Goal: Information Seeking & Learning: Understand process/instructions

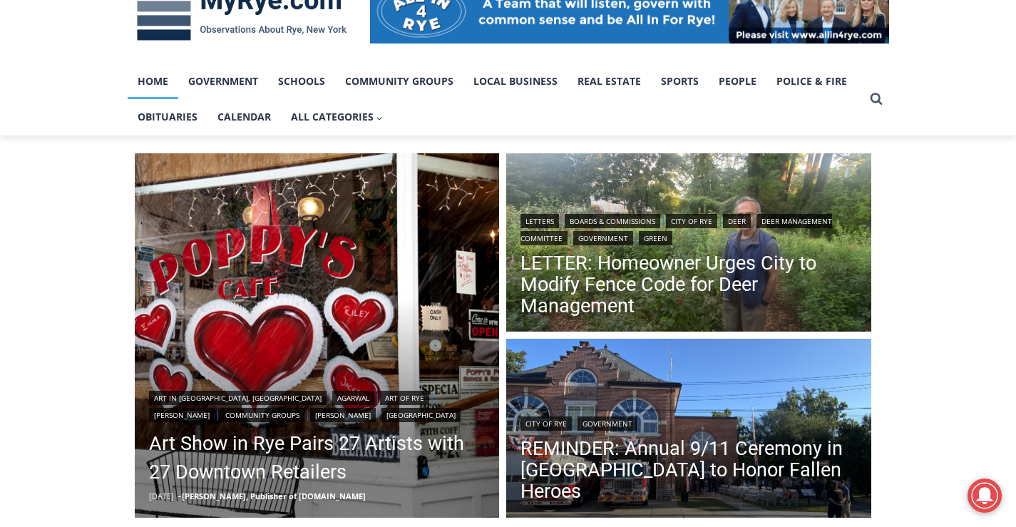
scroll to position [285, 0]
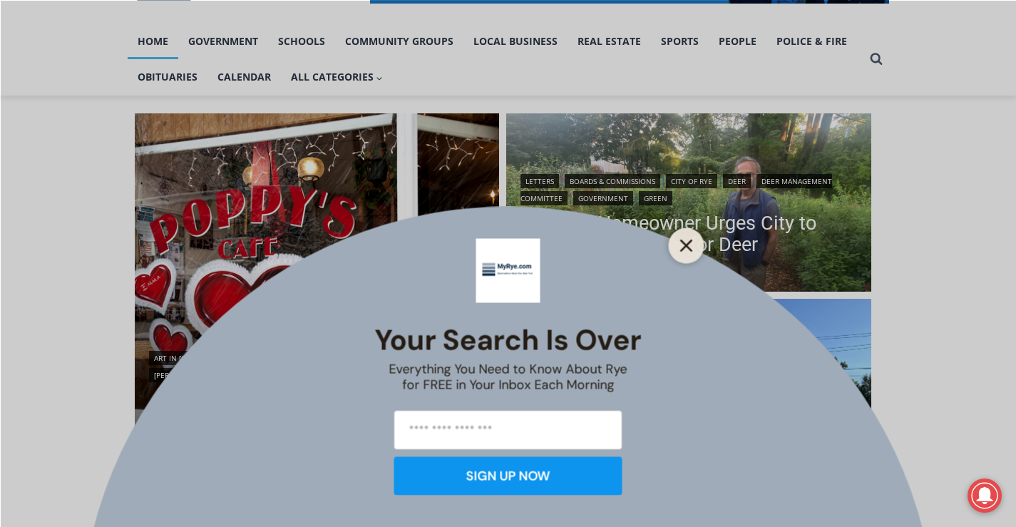
click at [687, 248] on icon "Close" at bounding box center [686, 245] width 13 height 13
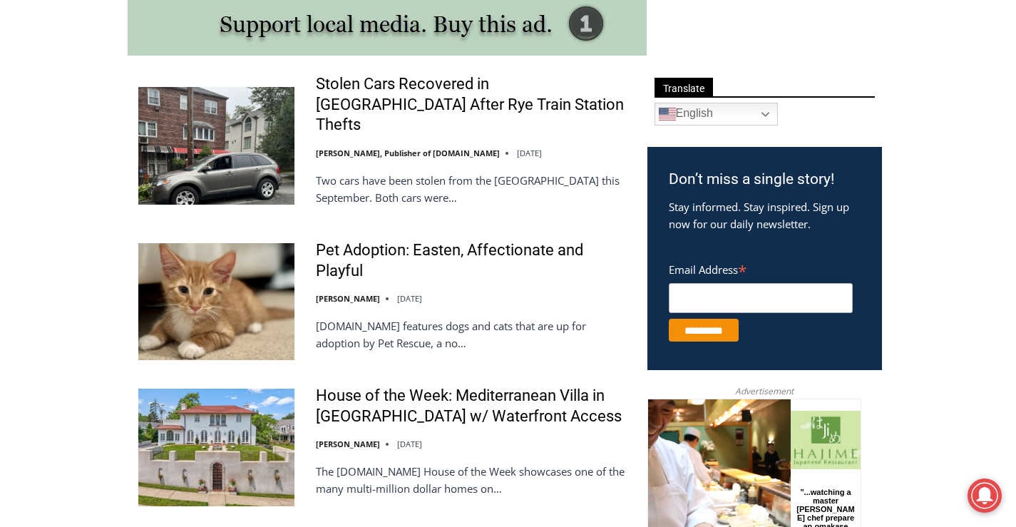
scroll to position [784, 0]
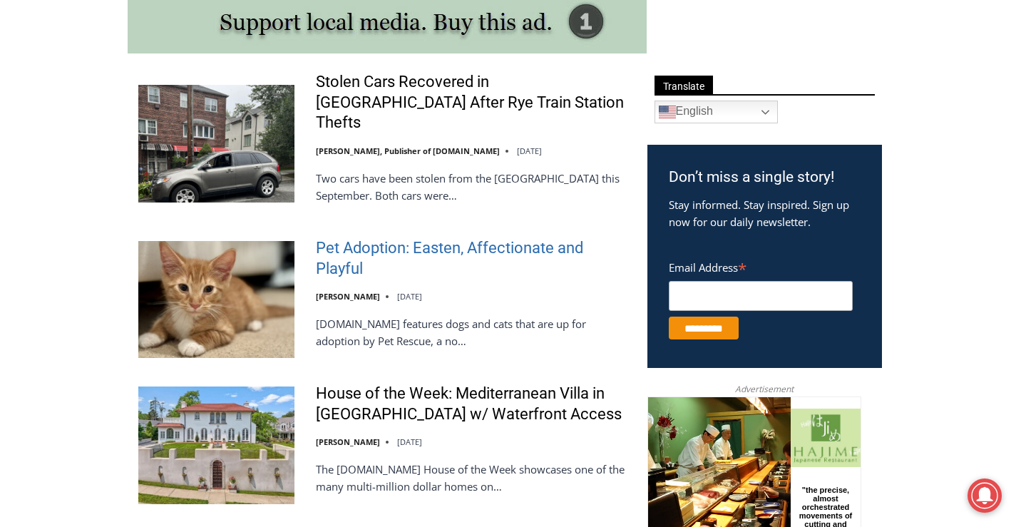
click at [335, 238] on link "Pet Adoption: Easten, Affectionate and Playful" at bounding box center [472, 258] width 313 height 41
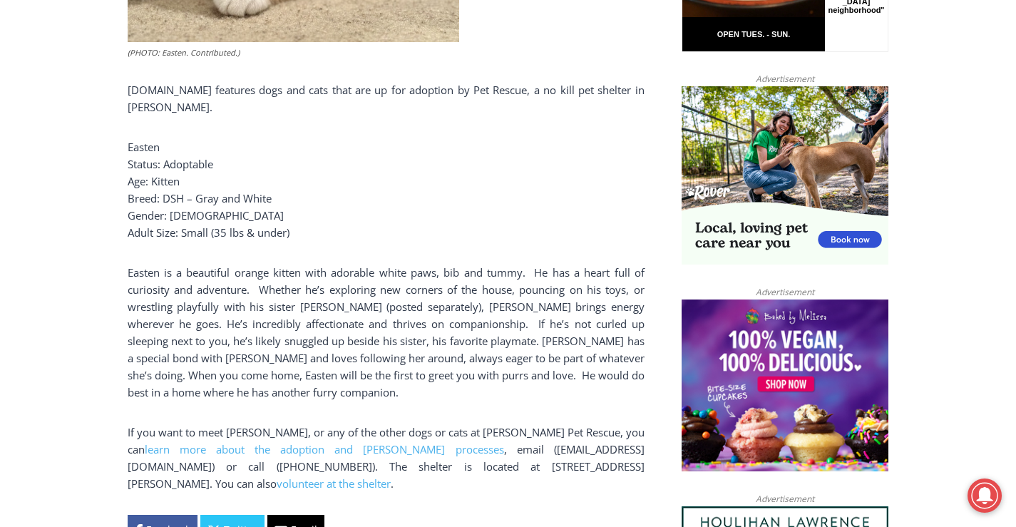
scroll to position [927, 0]
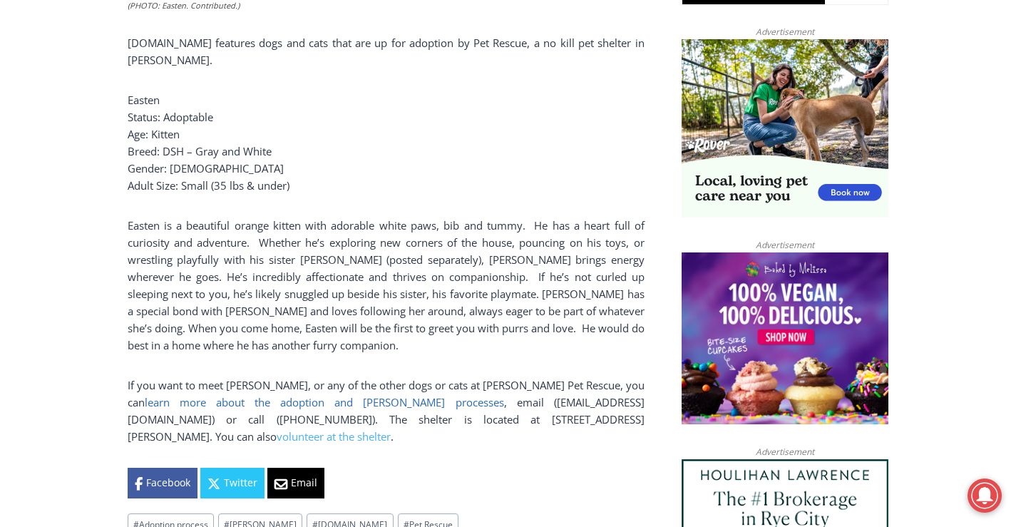
click at [265, 409] on span "learn more about the adoption and foster processes" at bounding box center [324, 402] width 359 height 14
